Goal: Understand process/instructions: Learn about a topic

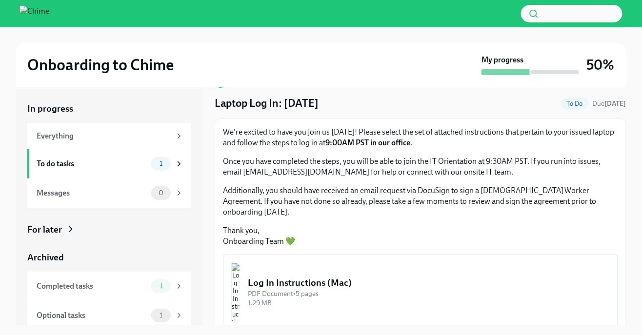
scroll to position [79, 0]
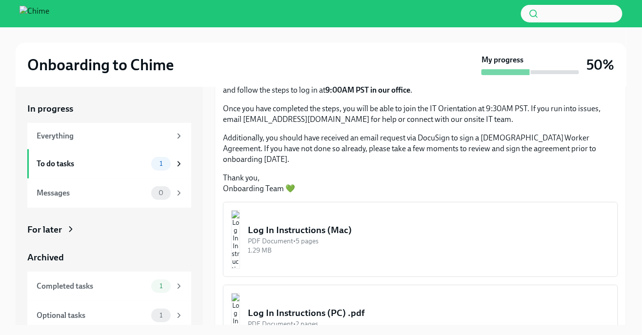
click at [240, 223] on img "button" at bounding box center [235, 239] width 9 height 59
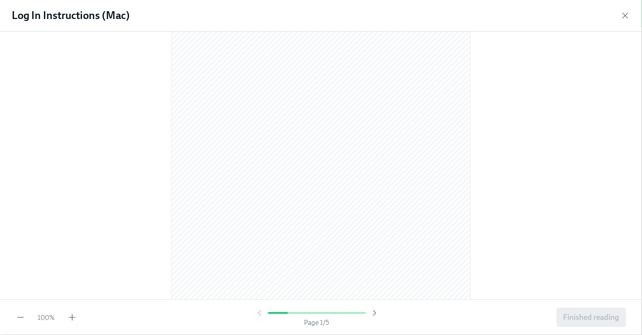
scroll to position [0, 0]
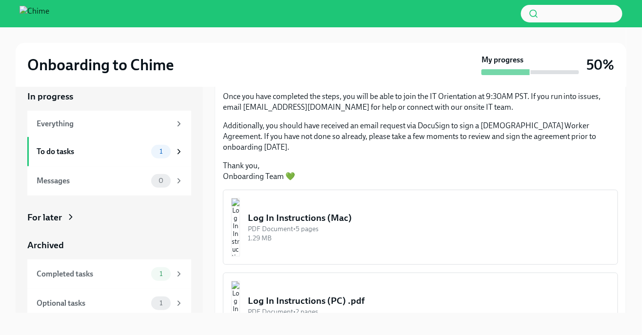
scroll to position [18, 0]
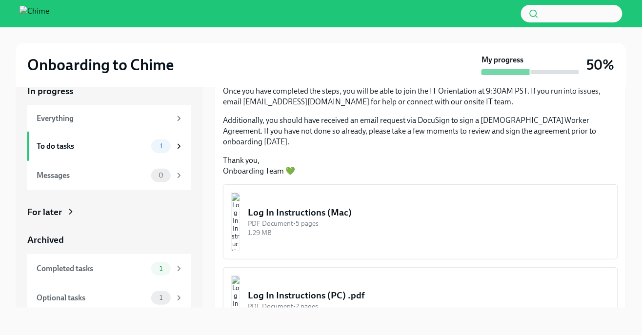
click at [319, 219] on div "PDF Document • 5 pages" at bounding box center [429, 223] width 362 height 9
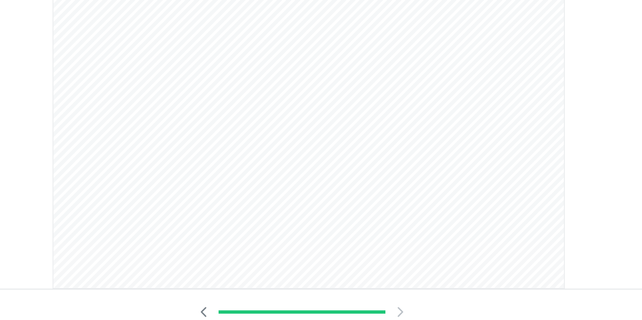
scroll to position [1684, 0]
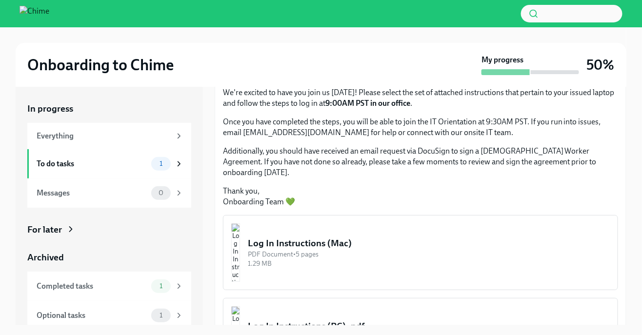
scroll to position [79, 0]
